Goal: Transaction & Acquisition: Purchase product/service

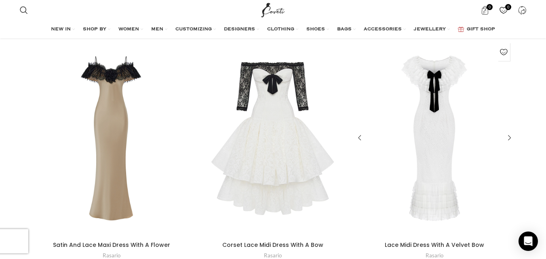
scroll to position [1213, 0]
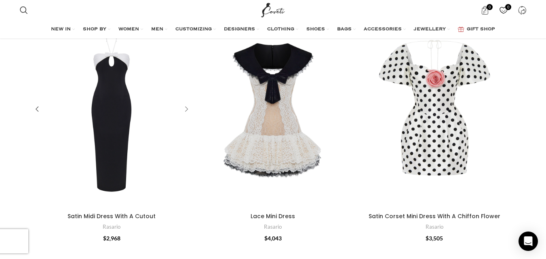
click at [183, 108] on div "Satin Midi Dress With A Cutout" at bounding box center [185, 110] width 12 height 12
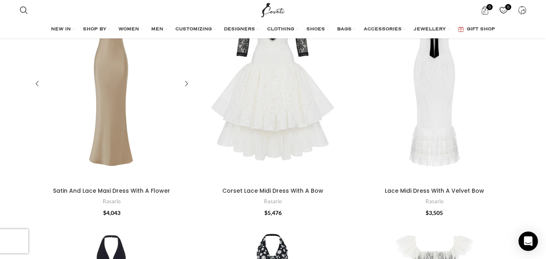
scroll to position [1698, 0]
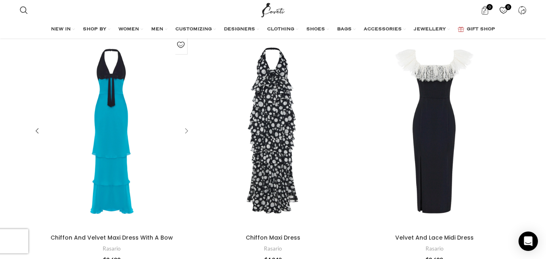
click at [188, 132] on div "Chiffon And Velvet Maxi Dress With A Bow" at bounding box center [185, 131] width 12 height 12
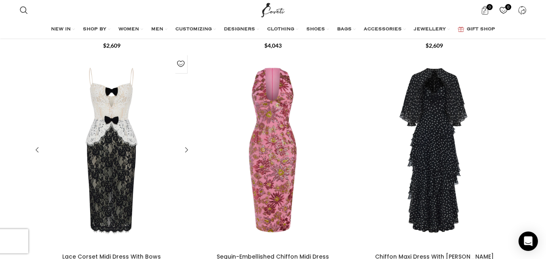
scroll to position [1982, 0]
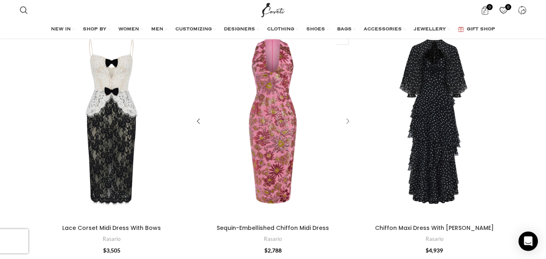
click at [348, 120] on div "Sequin-Embellished Chiffon Midi Dress" at bounding box center [346, 121] width 12 height 12
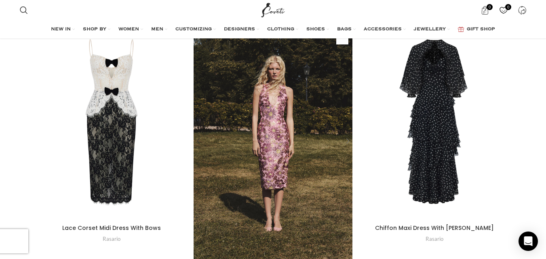
click at [348, 120] on div "Sequin-Embellished Chiffon Midi Dress" at bounding box center [326, 141] width 53 height 239
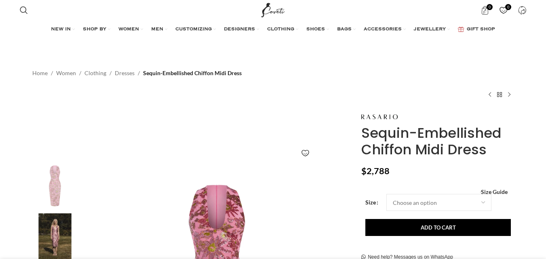
click at [67, 214] on img at bounding box center [54, 237] width 49 height 47
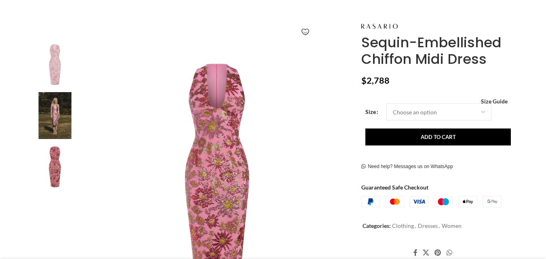
scroll to position [121, 0]
click at [53, 161] on img at bounding box center [54, 166] width 49 height 47
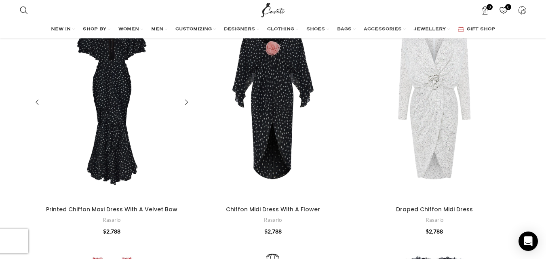
scroll to position [2142, 0]
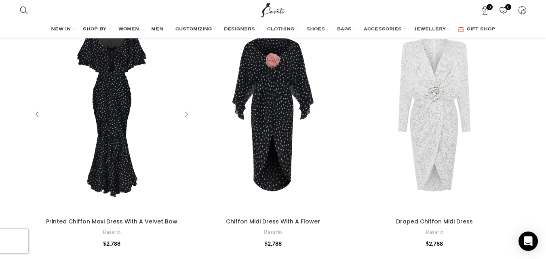
click at [185, 112] on div "Printed Chiffon Maxi Dress With A Velvet Bow" at bounding box center [185, 115] width 12 height 12
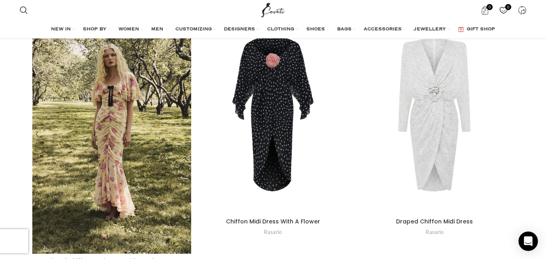
click at [185, 112] on div "Printed Chiffon Maxi Dress With A Velvet Bow" at bounding box center [164, 134] width 53 height 239
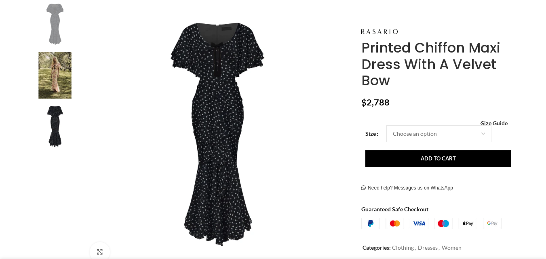
scroll to position [162, 0]
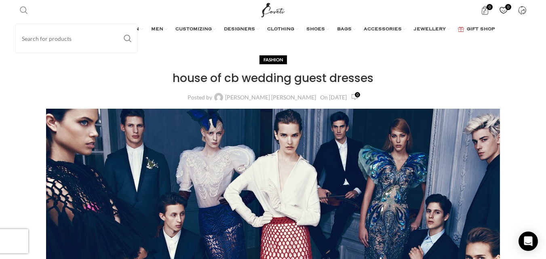
click at [28, 9] on link "Search" at bounding box center [24, 10] width 16 height 16
click at [38, 36] on input "Search" at bounding box center [76, 38] width 121 height 28
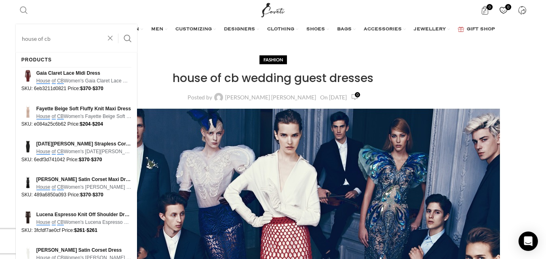
type input "house of cb"
click at [118, 24] on button "Search" at bounding box center [127, 38] width 19 height 28
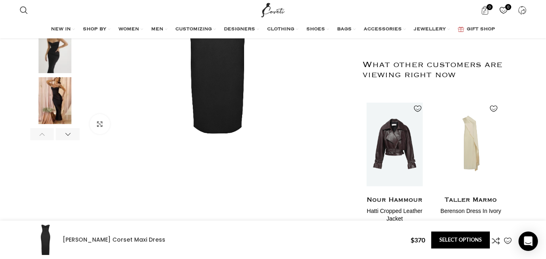
scroll to position [445, 0]
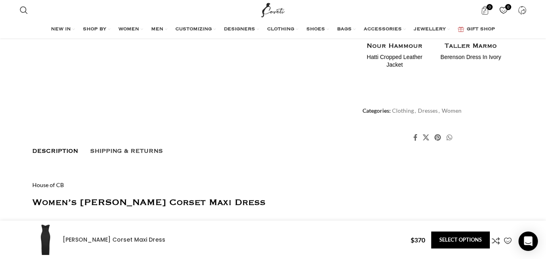
click at [44, 184] on link "House of CB" at bounding box center [48, 185] width 32 height 7
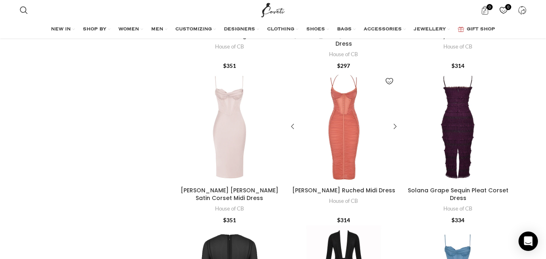
scroll to position [1294, 0]
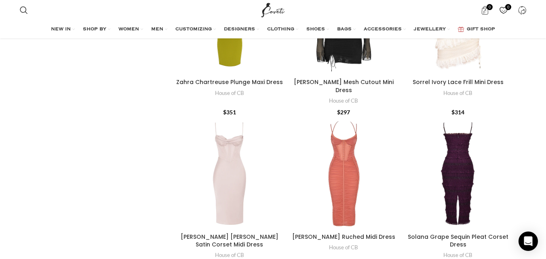
drag, startPoint x: 462, startPoint y: 151, endPoint x: 62, endPoint y: 166, distance: 400.2
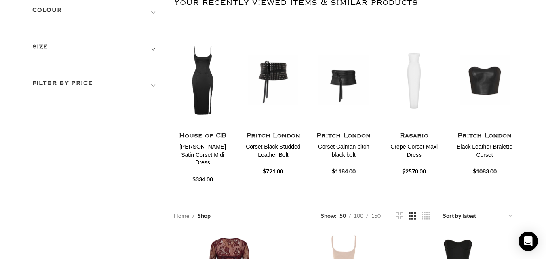
scroll to position [0, 0]
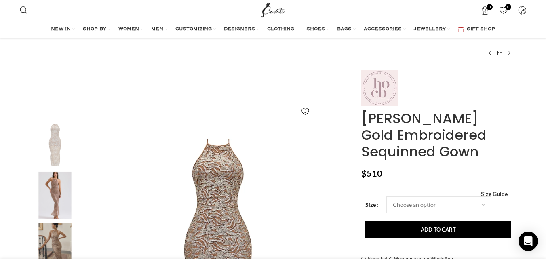
scroll to position [121, 0]
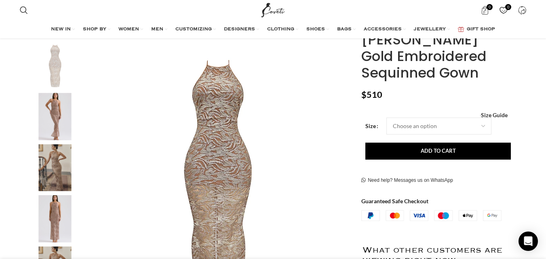
click at [60, 108] on img "2 / 10" at bounding box center [54, 116] width 49 height 47
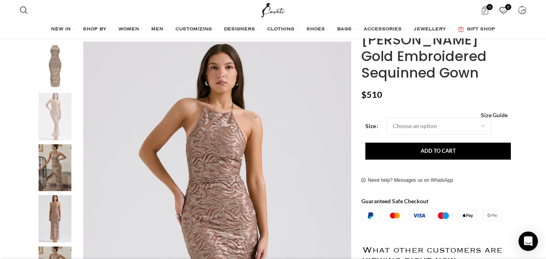
scroll to position [0, 170]
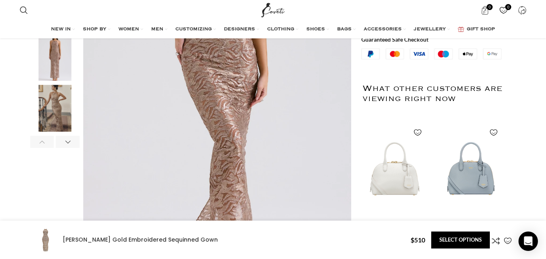
click at [48, 115] on img "5 / 10" at bounding box center [54, 108] width 49 height 47
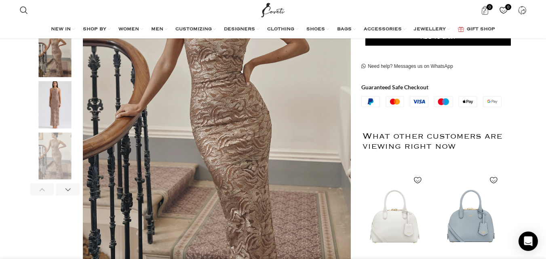
scroll to position [162, 0]
